Goal: Browse casually: Explore the website without a specific task or goal

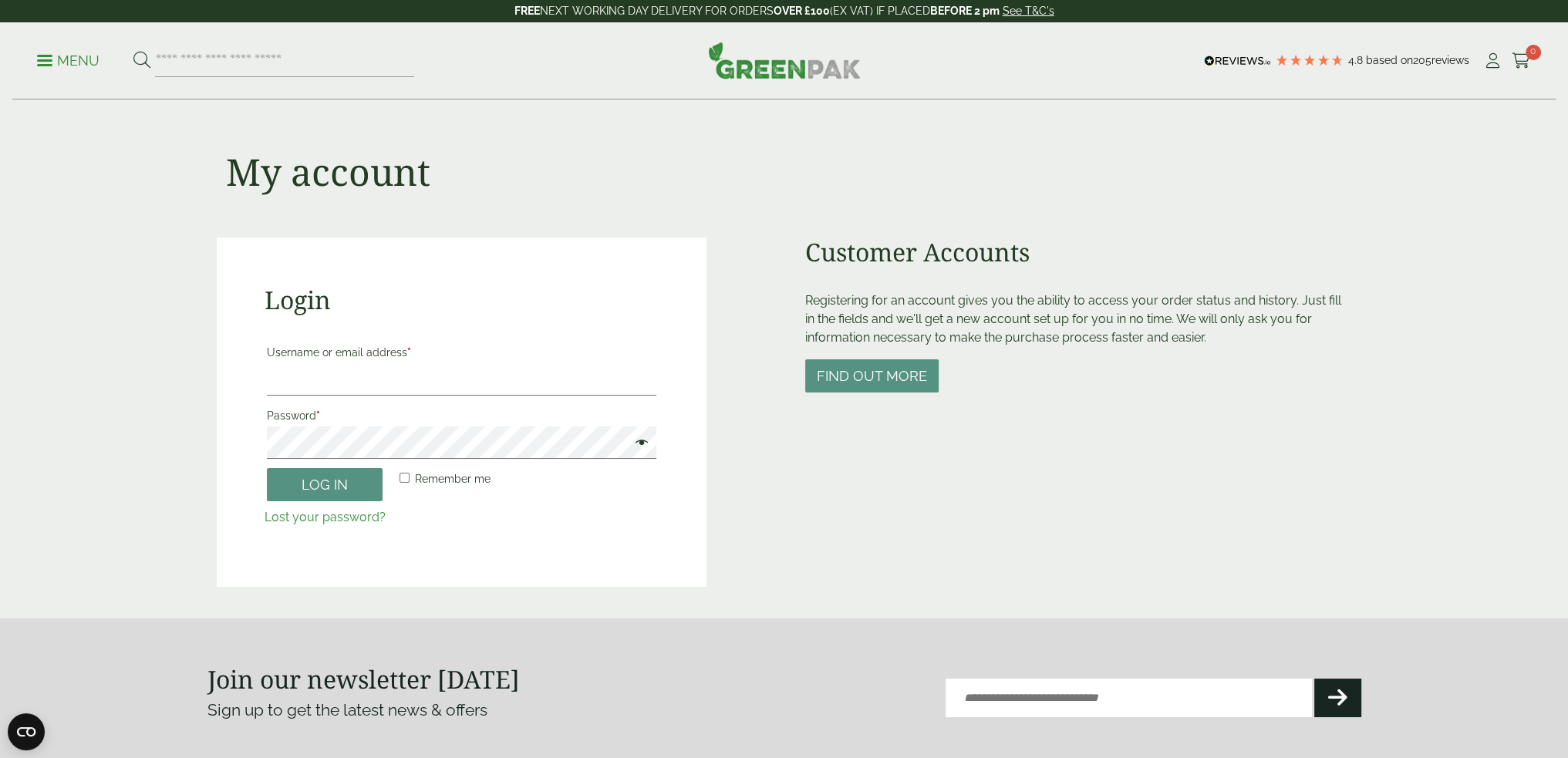
click at [848, 376] on button "Find out more" at bounding box center [871, 376] width 133 height 33
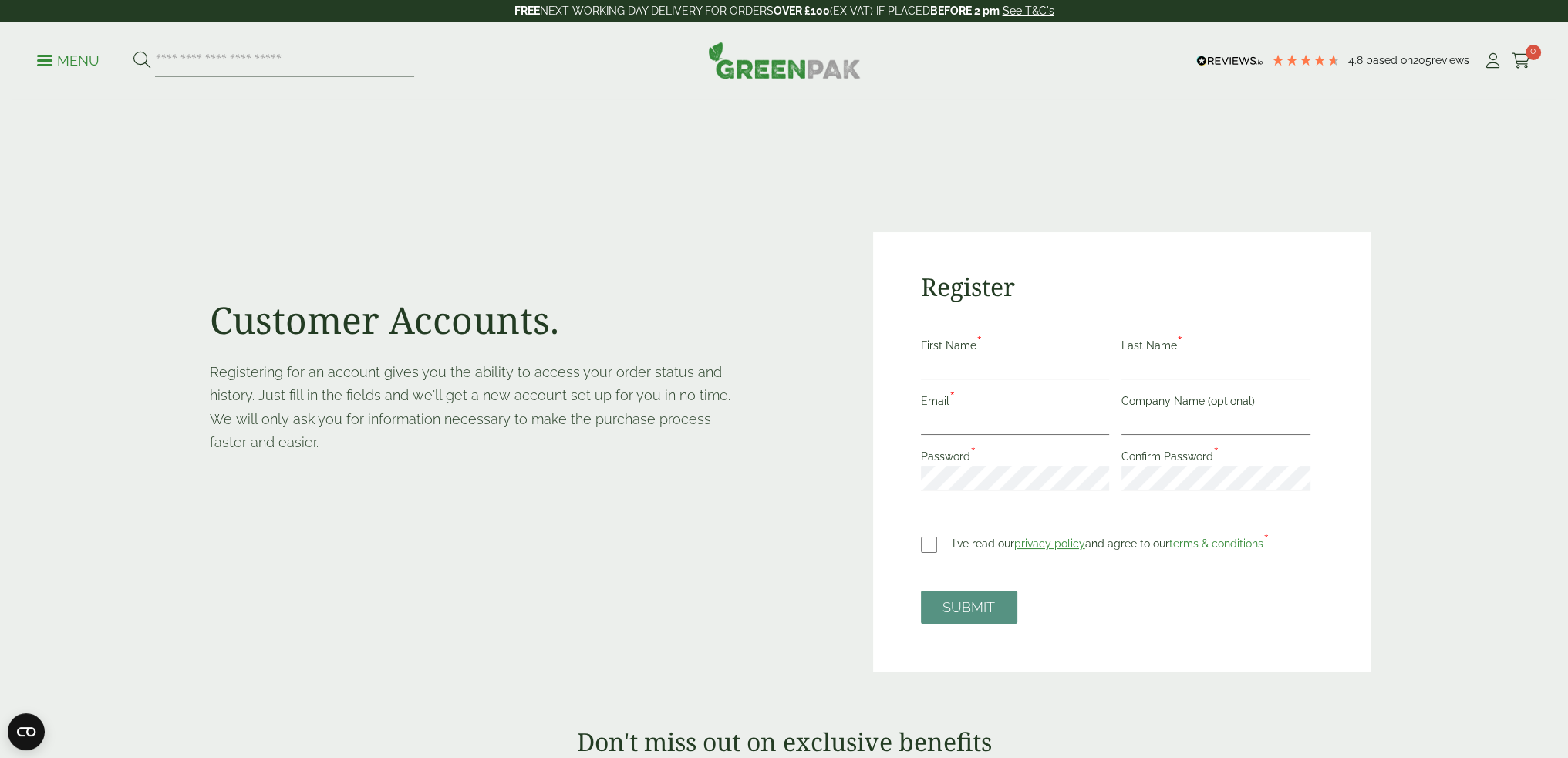
click at [784, 49] on img at bounding box center [784, 60] width 153 height 37
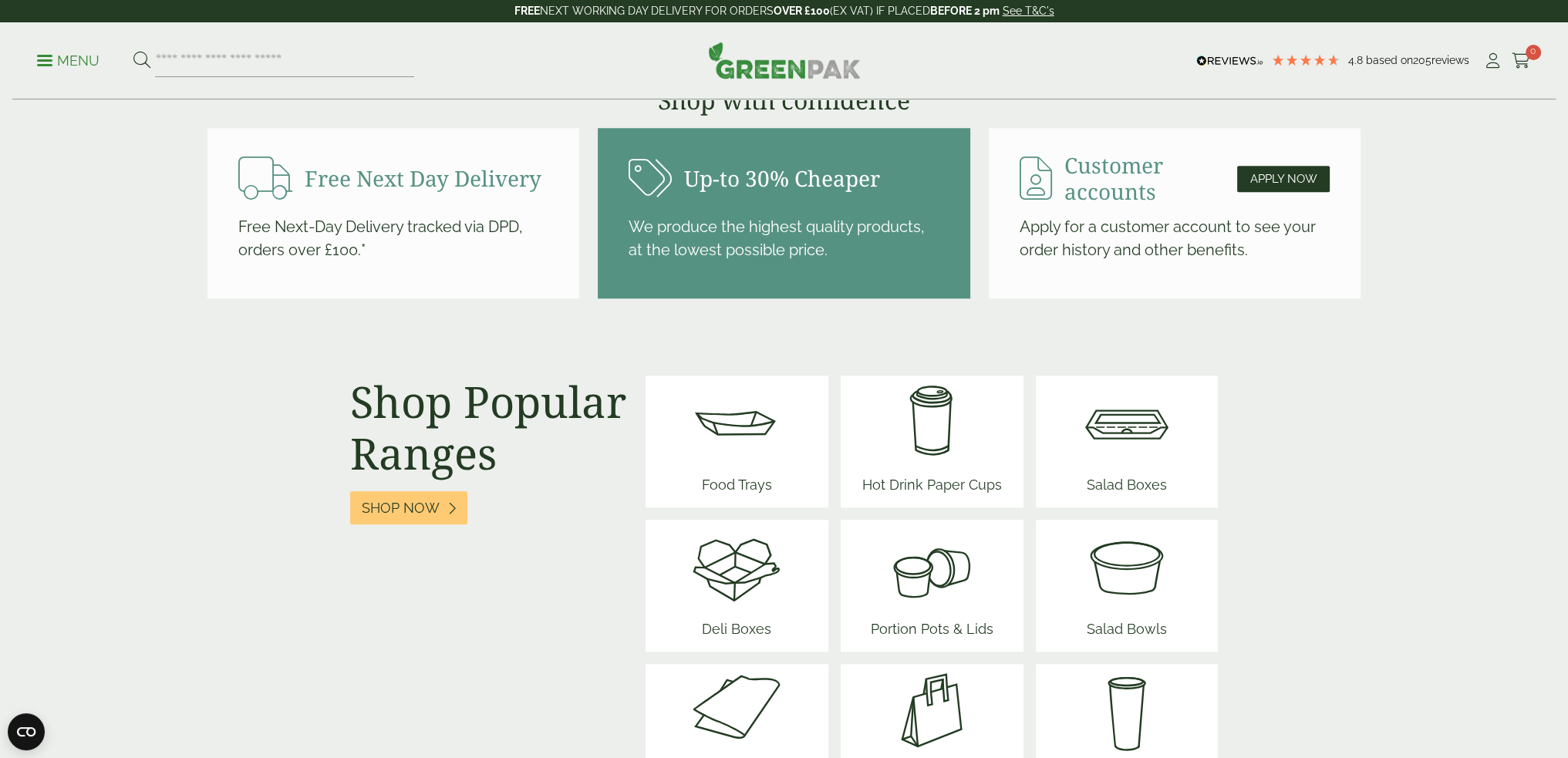
scroll to position [1850, 0]
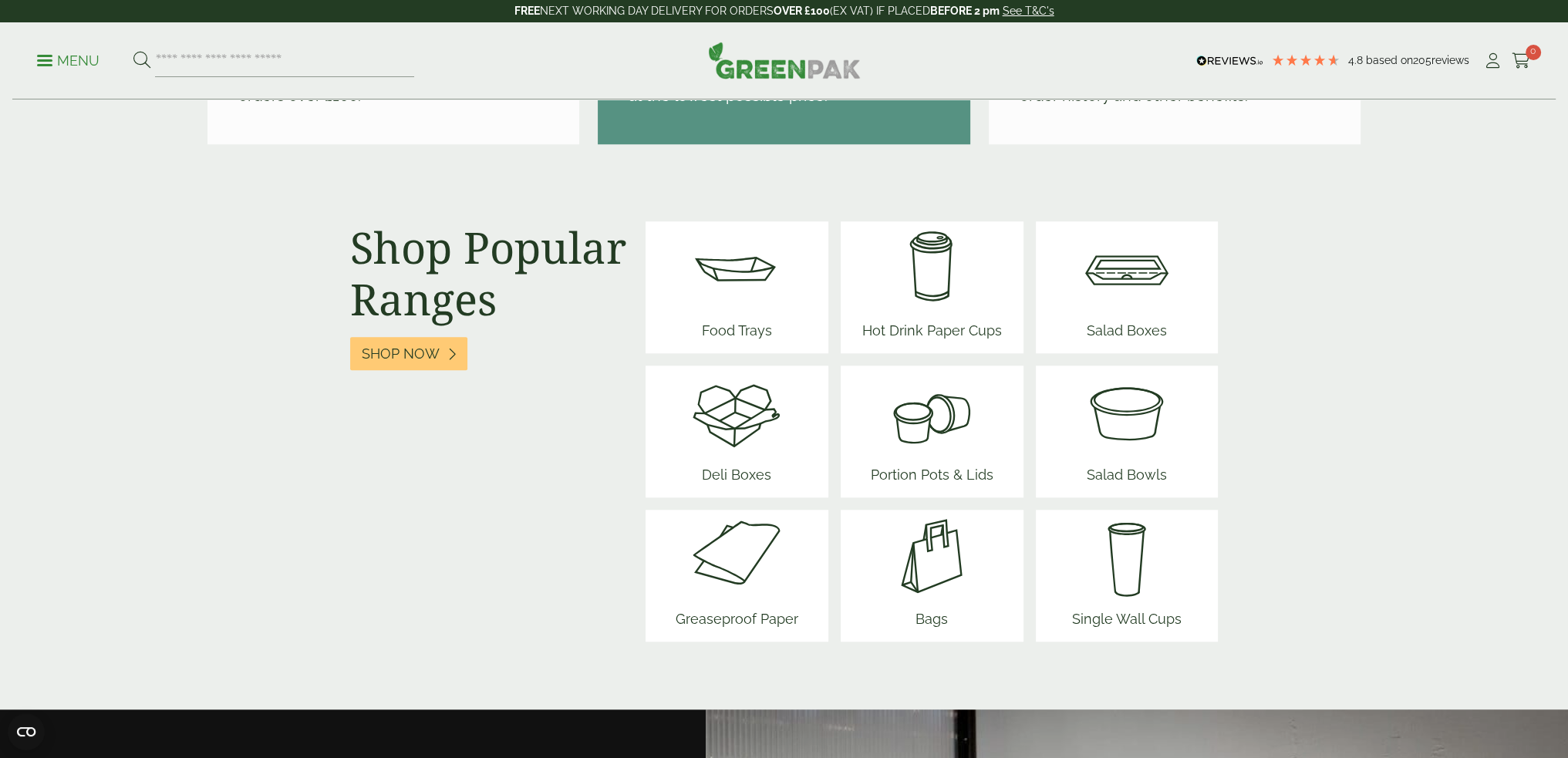
click at [1154, 409] on img at bounding box center [1126, 411] width 92 height 92
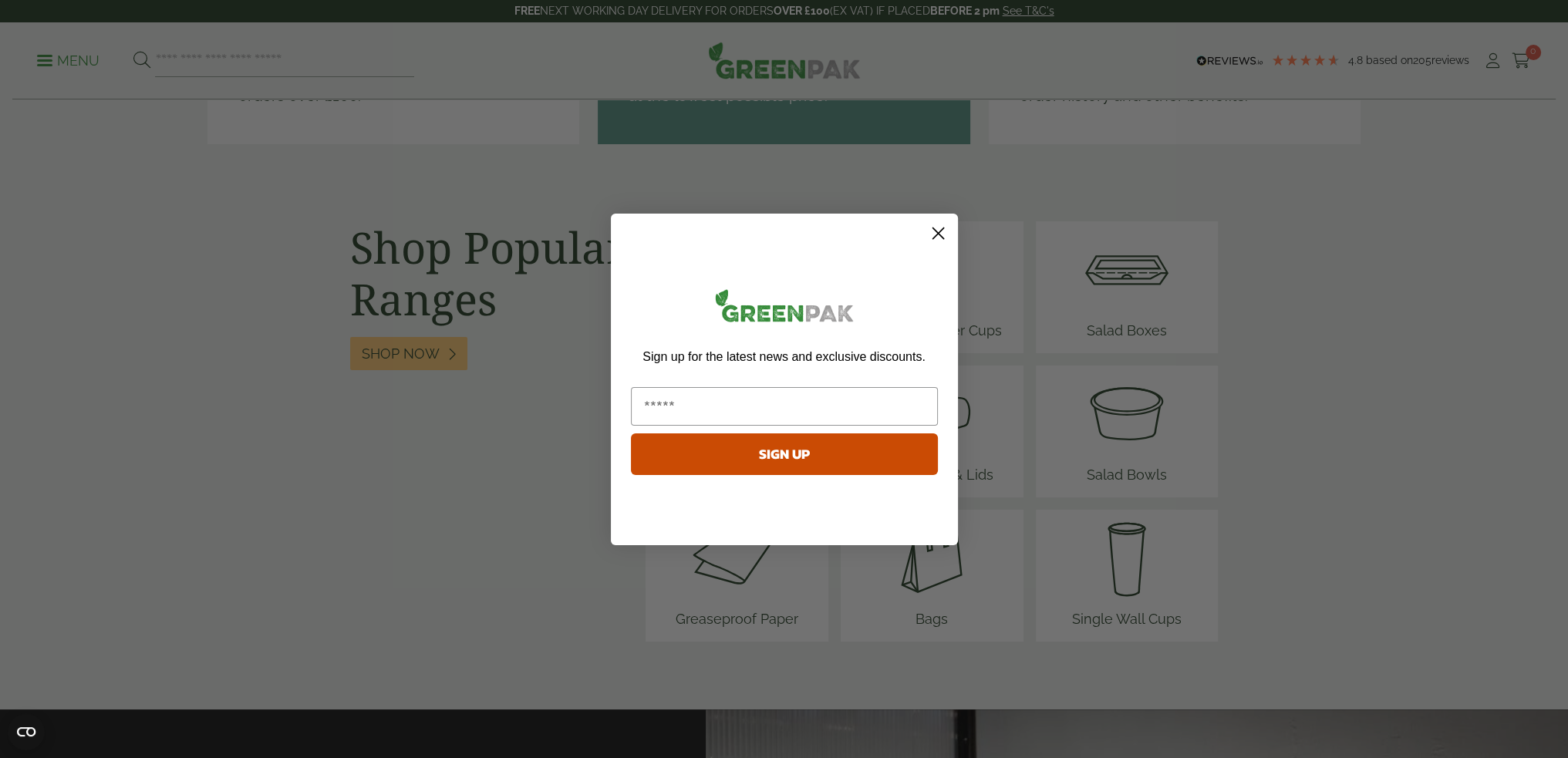
click at [938, 237] on circle "Close dialog" at bounding box center [937, 232] width 25 height 25
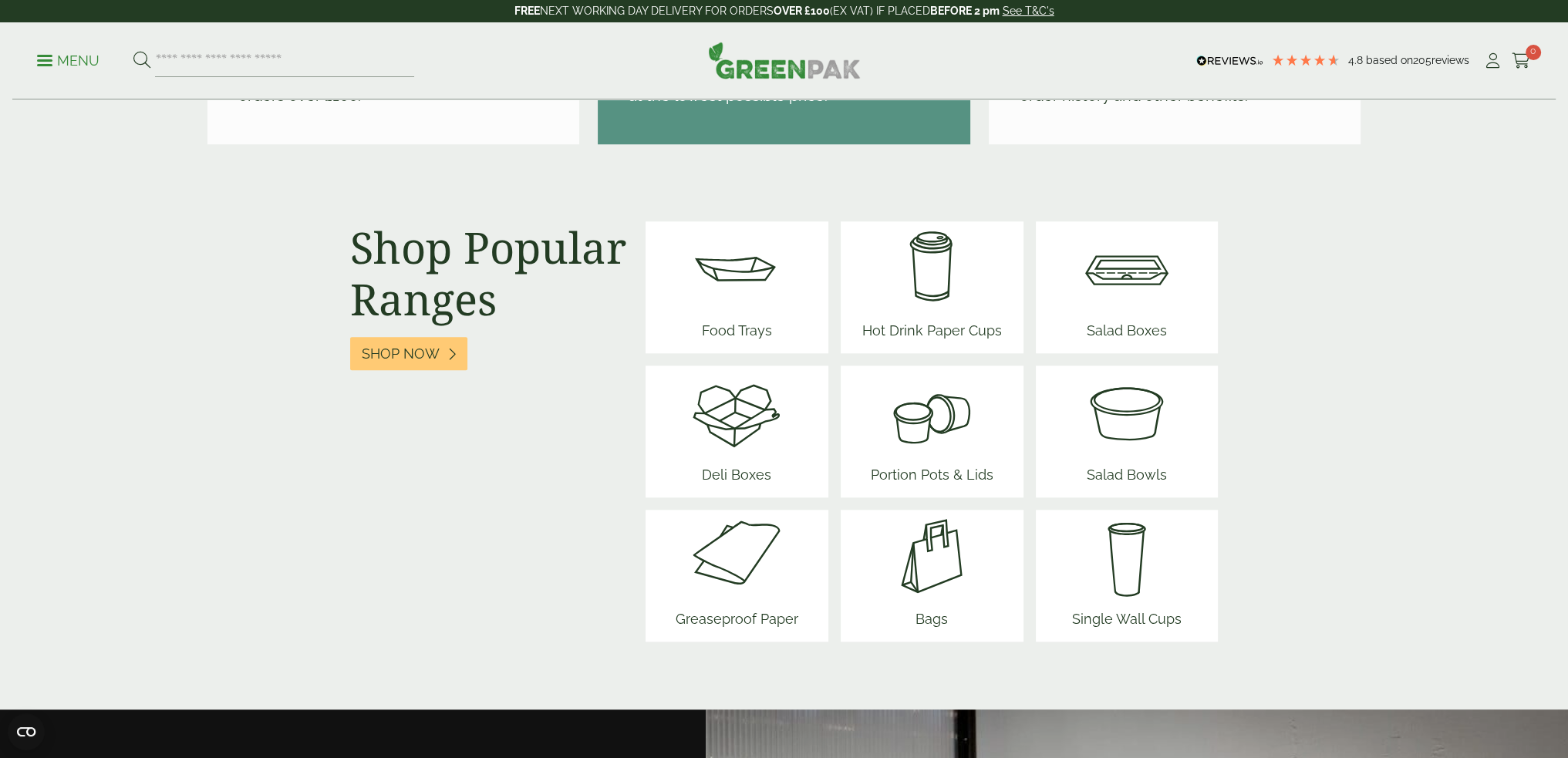
click at [727, 281] on img at bounding box center [736, 267] width 92 height 92
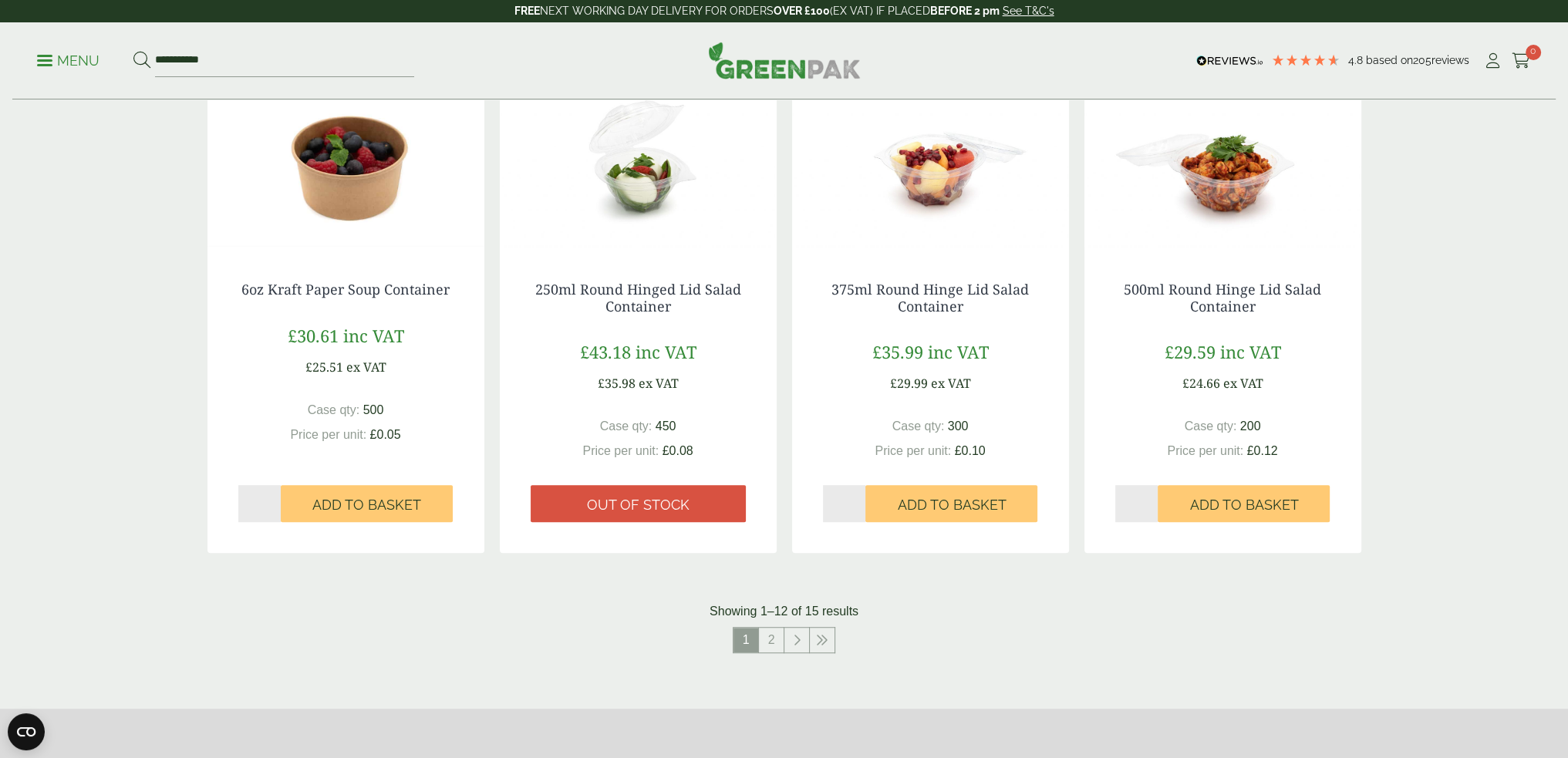
scroll to position [1464, 0]
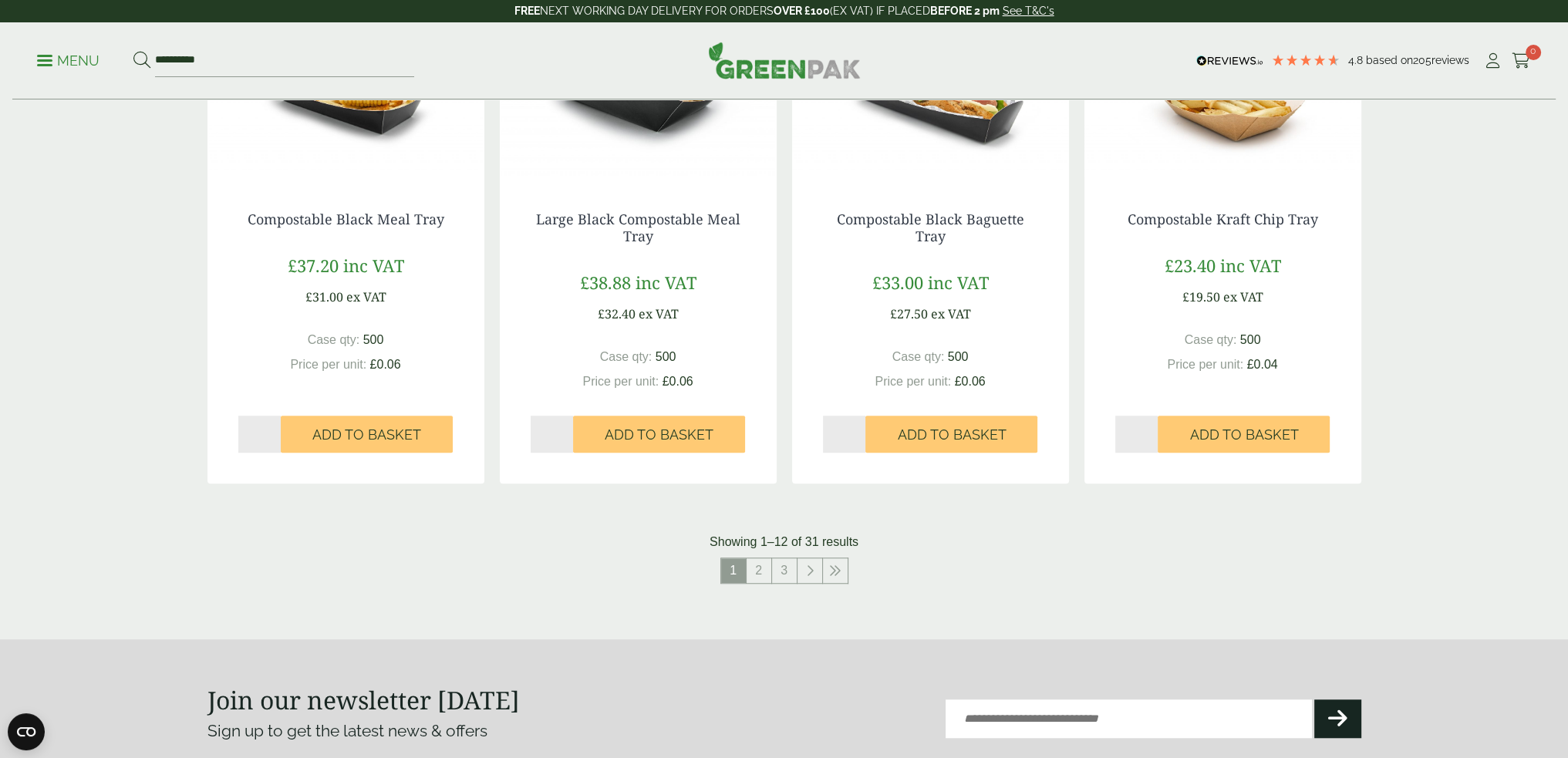
scroll to position [1850, 0]
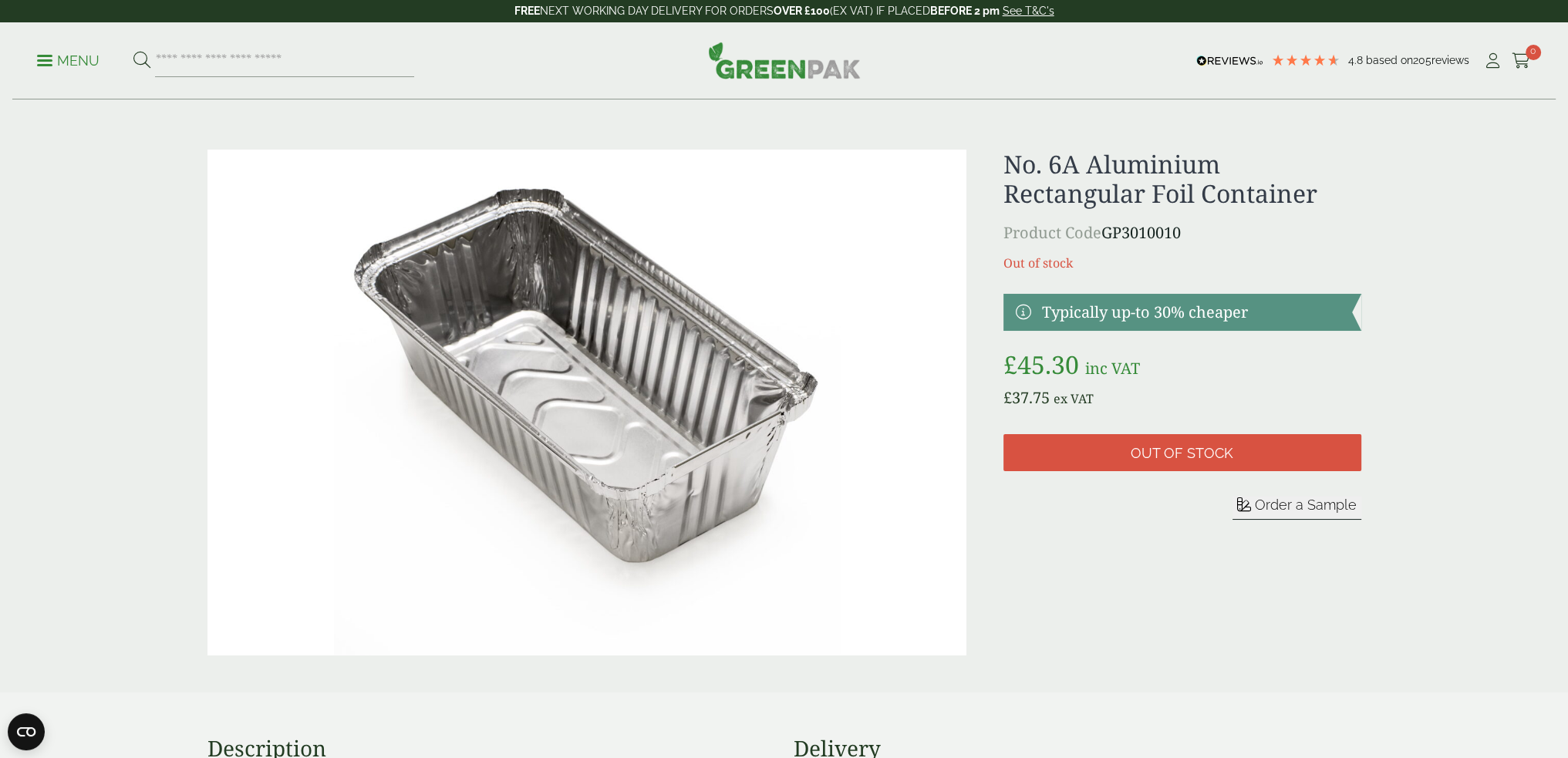
click at [1481, 61] on div "4.8 Based on 205 reviews" at bounding box center [1338, 61] width 292 height 23
click at [1486, 63] on icon at bounding box center [1492, 61] width 19 height 16
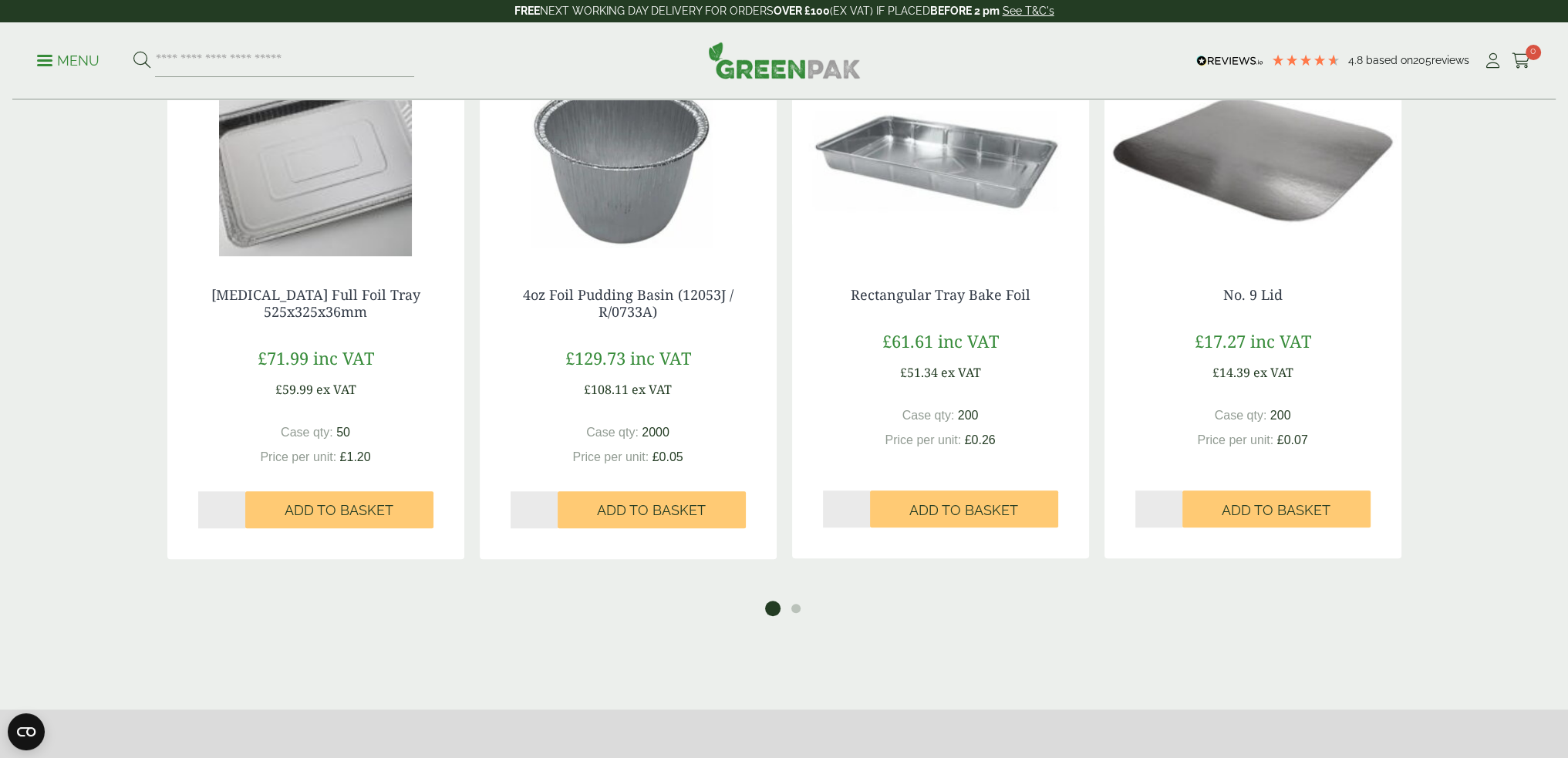
scroll to position [1619, 0]
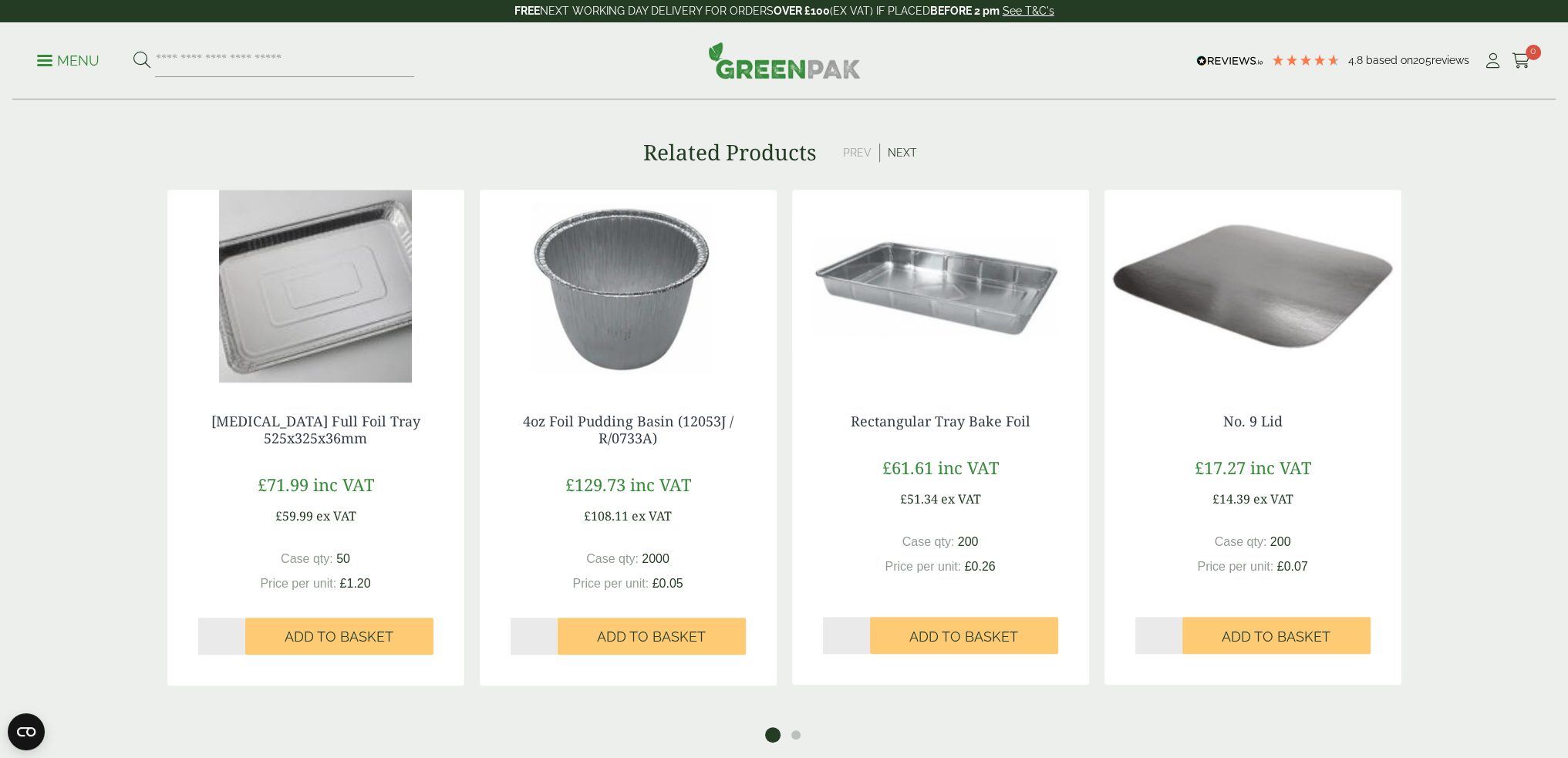
click at [587, 304] on img at bounding box center [627, 286] width 296 height 192
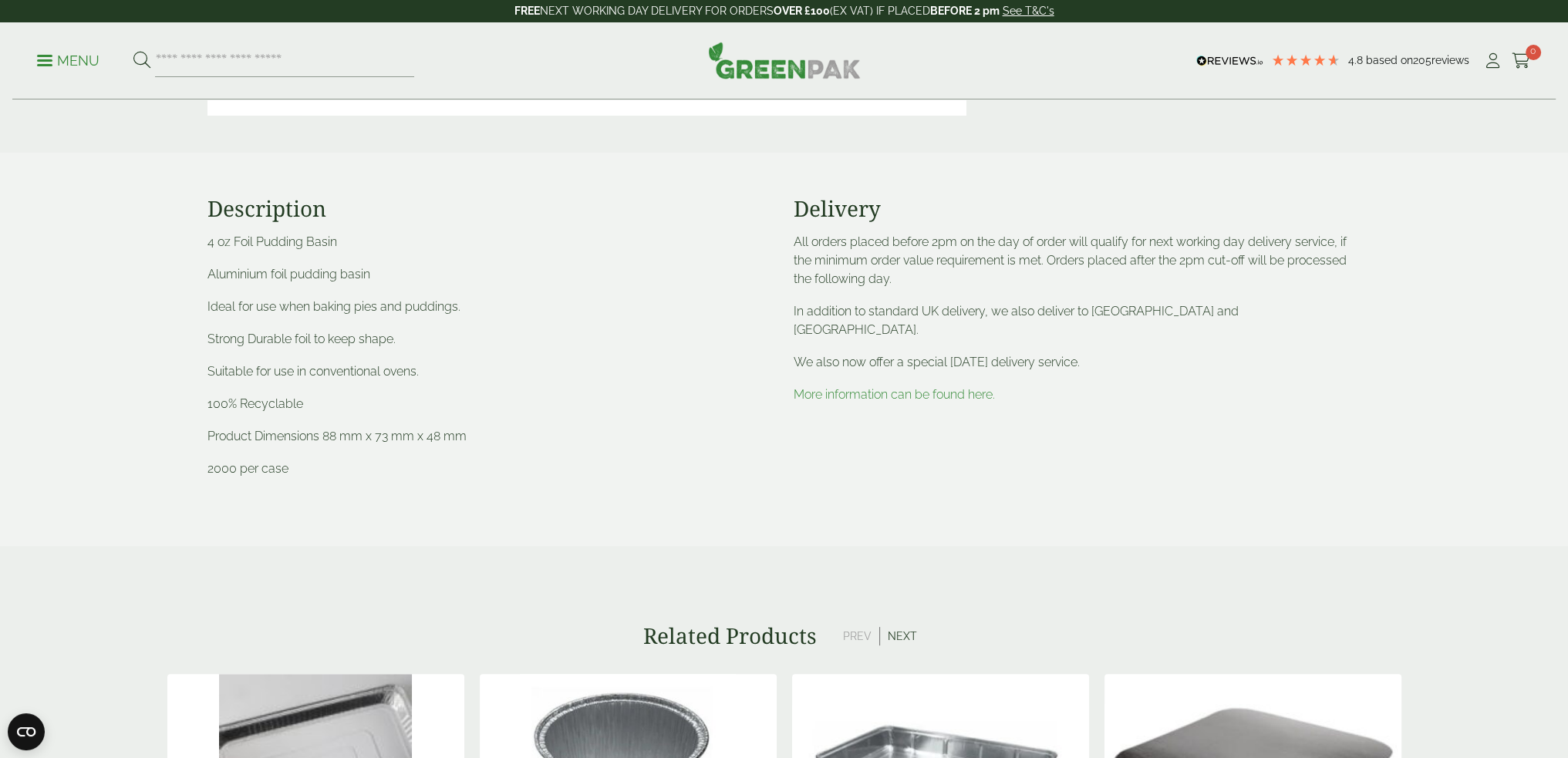
scroll to position [231, 0]
